Goal: Information Seeking & Learning: Find specific fact

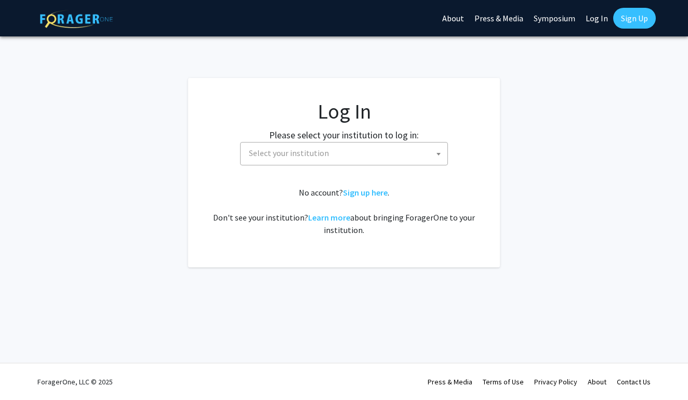
select select
click at [339, 167] on fg-card-body "Log In Please select your institution to log in: [GEOGRAPHIC_DATA] [GEOGRAPHIC_…" at bounding box center [344, 173] width 270 height 148
click at [337, 157] on span "Select your institution" at bounding box center [346, 152] width 203 height 21
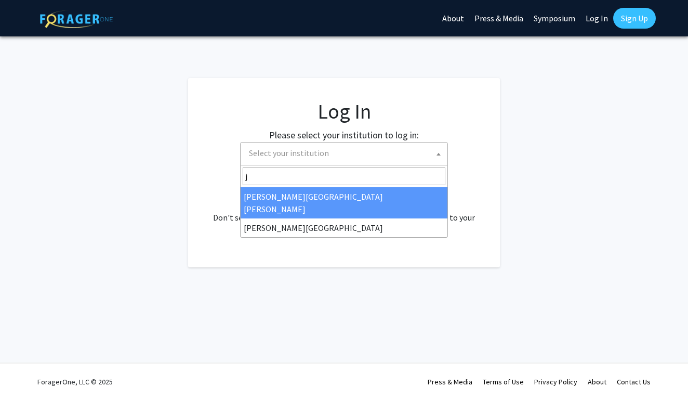
type input "j"
select select "1"
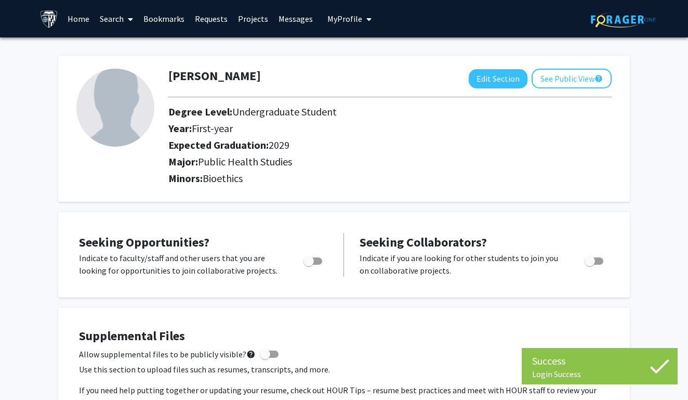
click at [108, 22] on link "Search" at bounding box center [117, 19] width 44 height 36
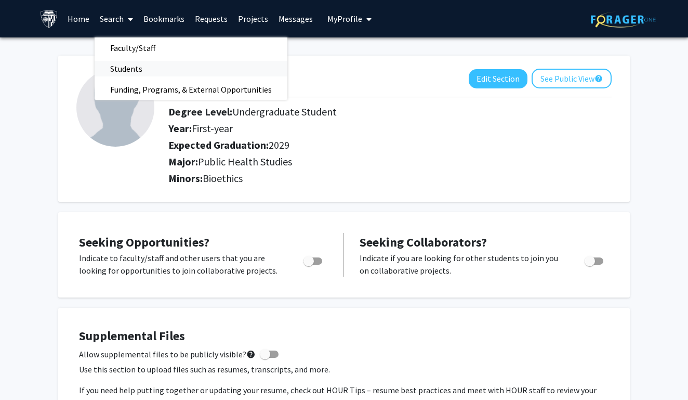
click at [149, 69] on span "Students" at bounding box center [126, 68] width 63 height 21
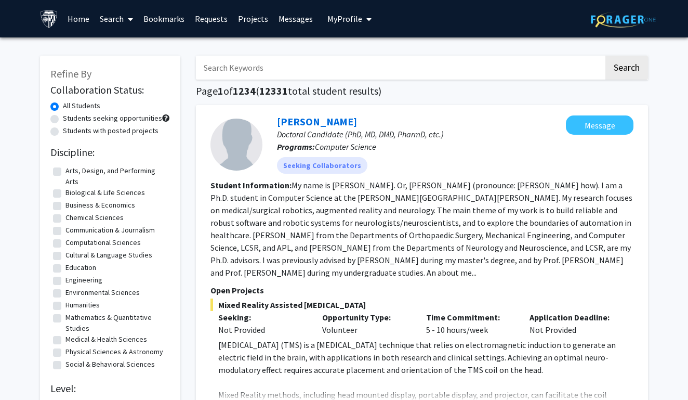
click at [280, 72] on input "Search Keywords" at bounding box center [400, 68] width 408 height 24
type input "[PERSON_NAME]"
click at [626, 69] on button "Search" at bounding box center [626, 68] width 43 height 24
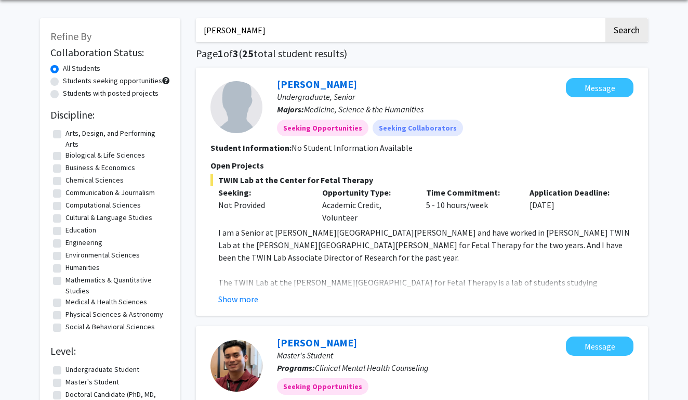
scroll to position [38, 0]
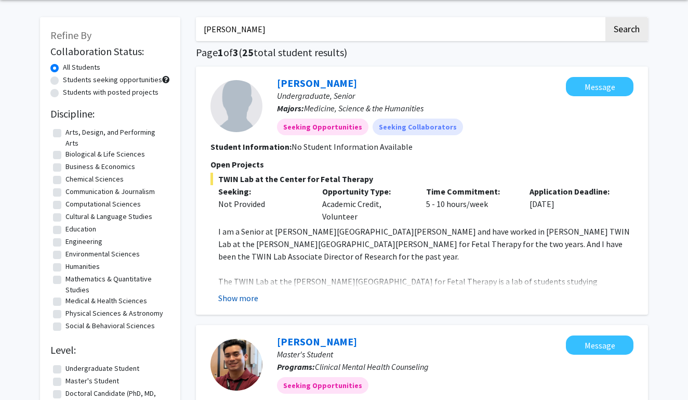
click at [240, 298] on button "Show more" at bounding box center [238, 297] width 40 height 12
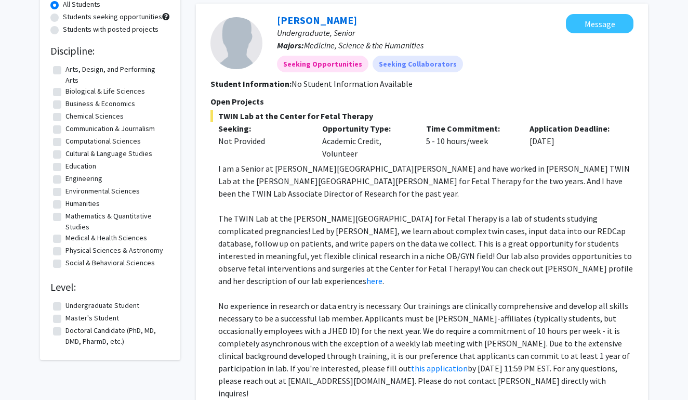
scroll to position [103, 0]
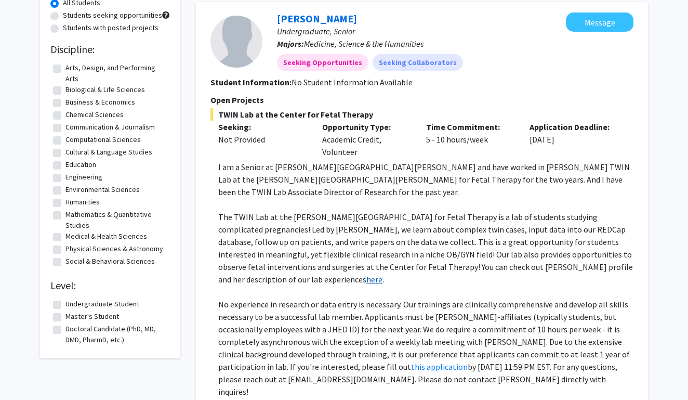
click at [382, 274] on link "here" at bounding box center [374, 279] width 16 height 10
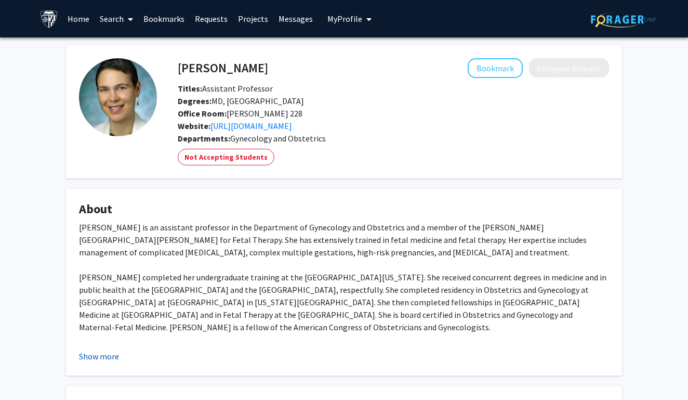
click at [101, 360] on button "Show more" at bounding box center [99, 356] width 40 height 12
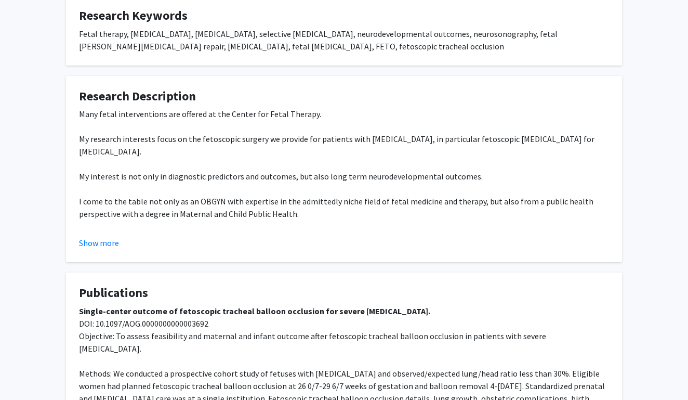
scroll to position [536, 0]
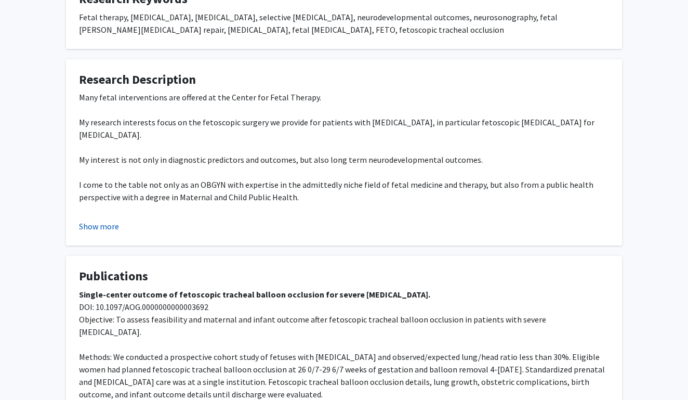
click at [109, 229] on button "Show more" at bounding box center [99, 226] width 40 height 12
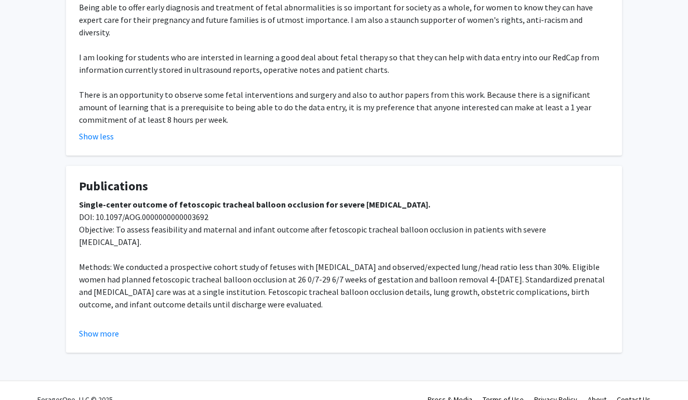
scroll to position [754, 0]
